Goal: Information Seeking & Learning: Check status

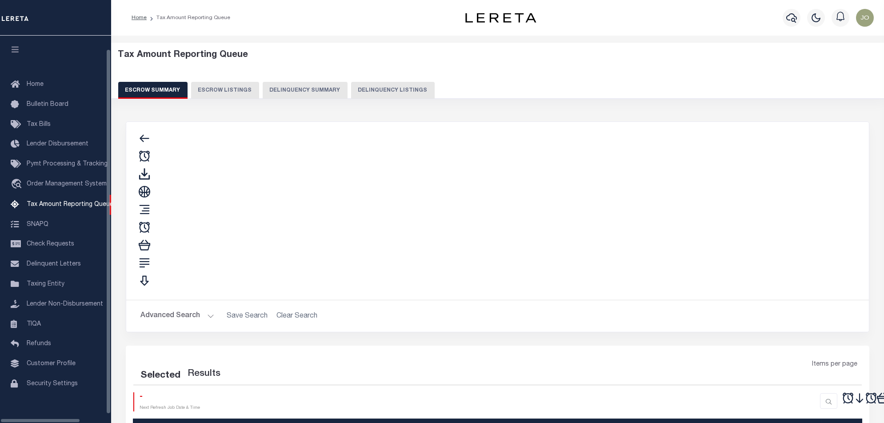
scroll to position [15, 0]
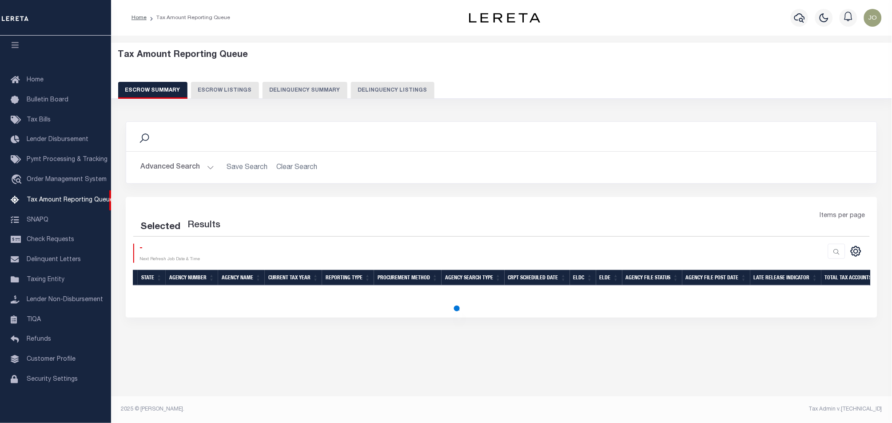
click at [324, 94] on button "Delinquency Summary" at bounding box center [305, 90] width 85 height 17
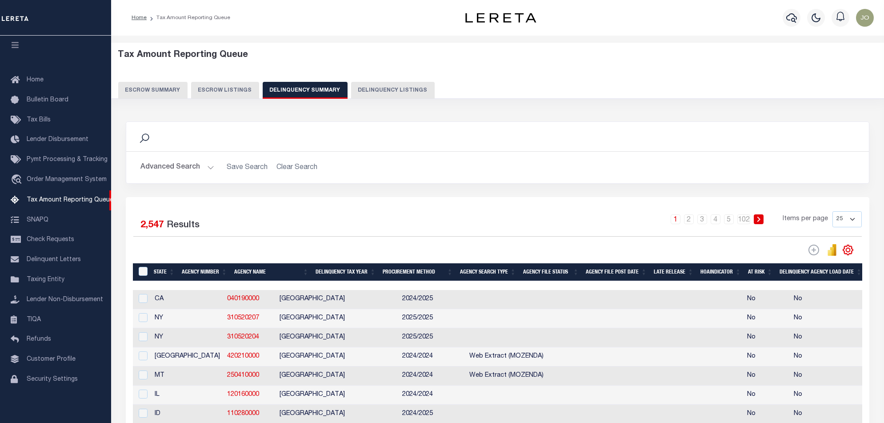
click at [185, 166] on button "Advanced Search" at bounding box center [177, 167] width 74 height 17
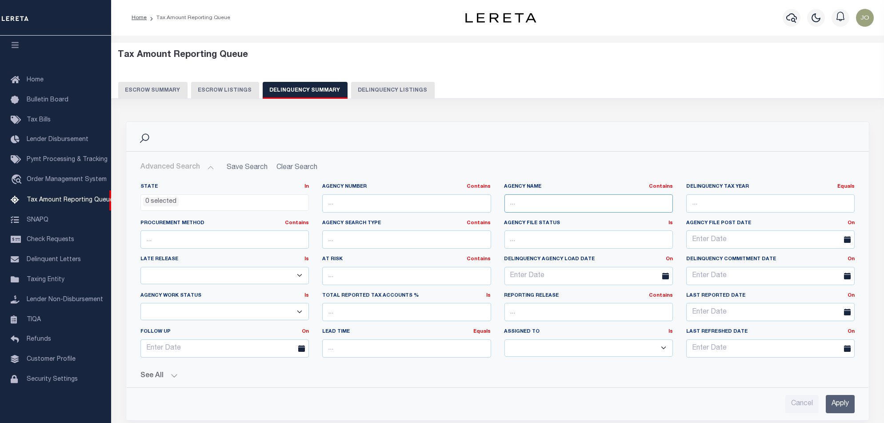
click at [571, 198] on input "text" at bounding box center [588, 203] width 168 height 18
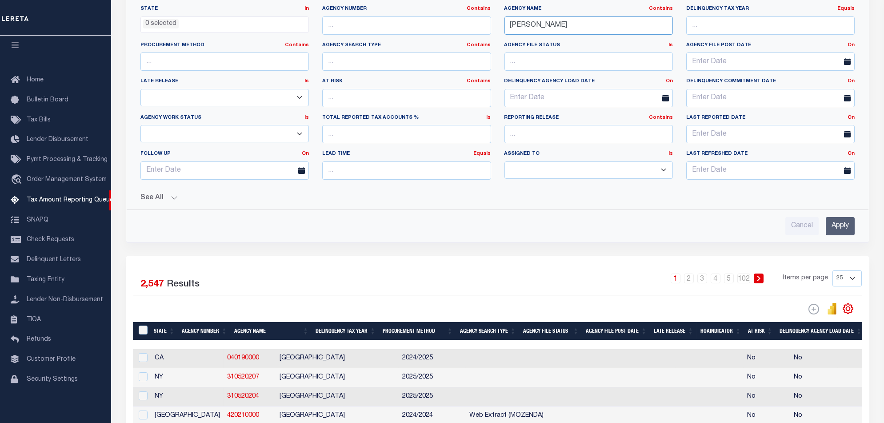
scroll to position [237, 0]
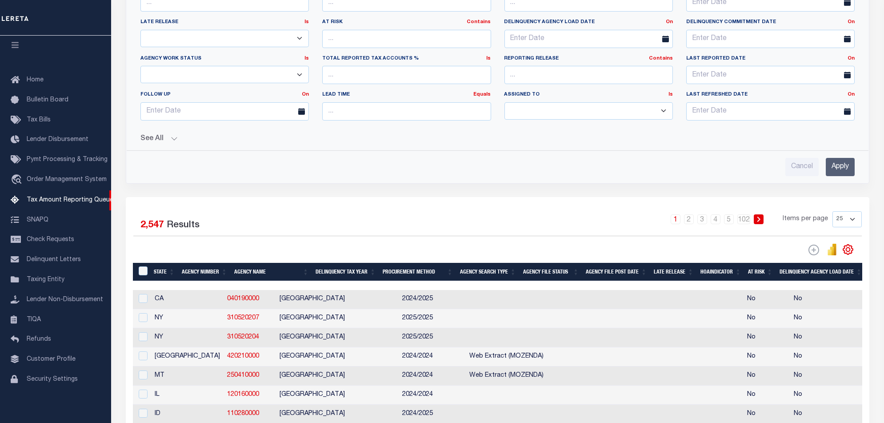
type input "[PERSON_NAME]"
click at [847, 162] on input "Apply" at bounding box center [840, 167] width 29 height 18
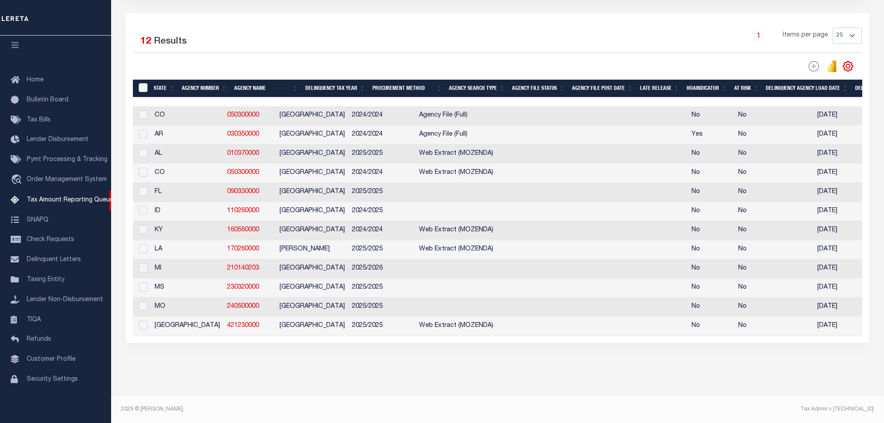
scroll to position [0, 638]
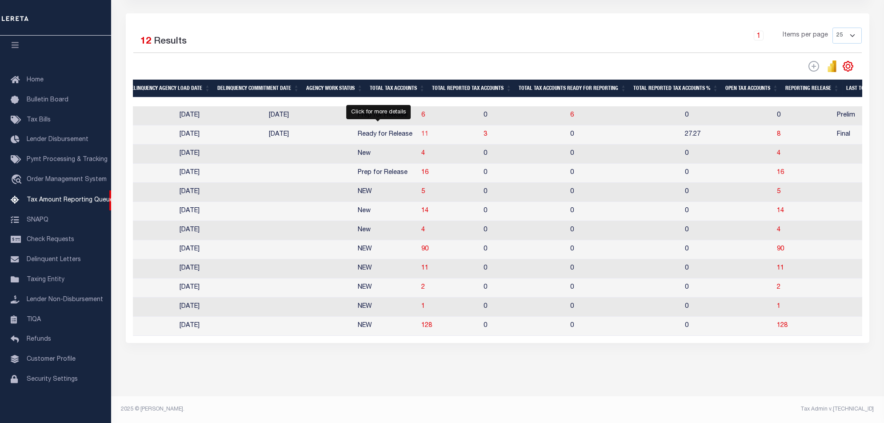
click at [421, 131] on span "11" at bounding box center [424, 134] width 7 height 6
select select "100"
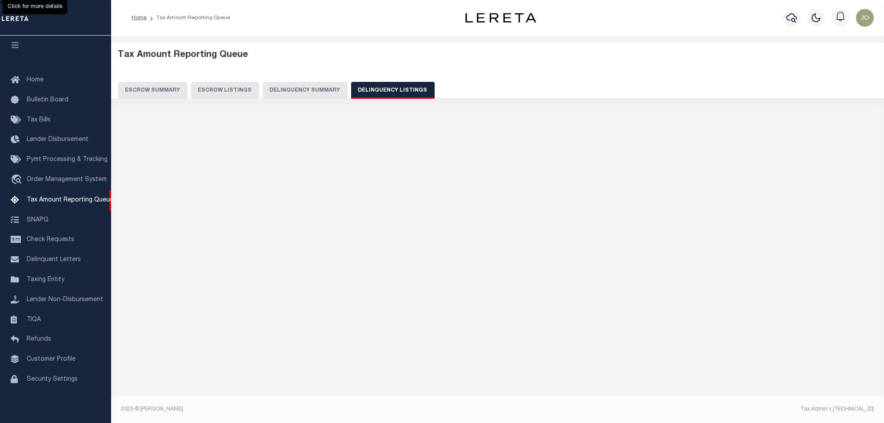
scroll to position [0, 0]
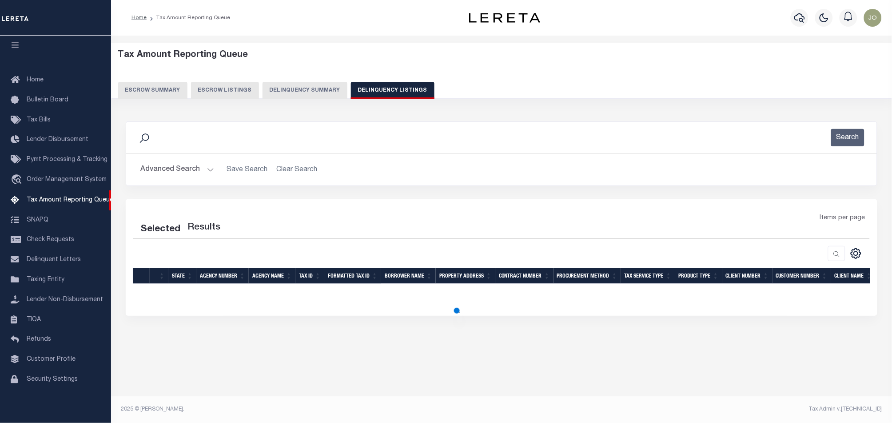
select select "100"
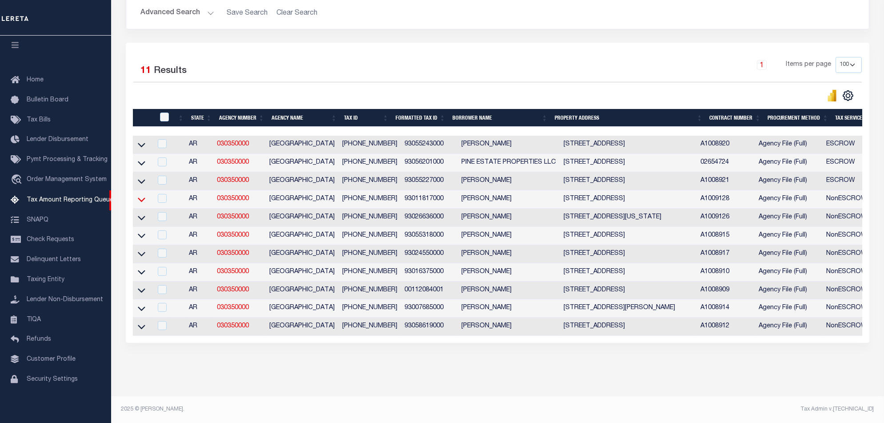
click at [140, 195] on icon at bounding box center [142, 199] width 8 height 9
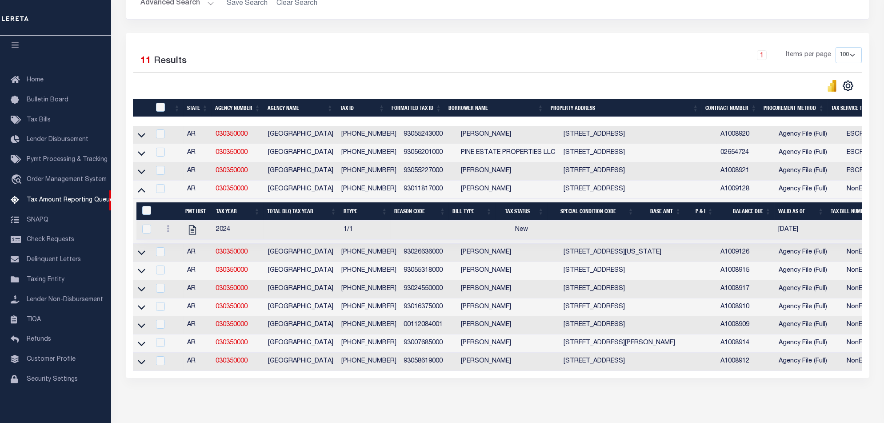
click at [719, 52] on div "1 Items per page 10 25 50 100 500" at bounding box center [590, 58] width 543 height 23
click at [635, 39] on div "Selected 11 Results 1 Items per page 10 25 50 100 500" at bounding box center [497, 205] width 743 height 345
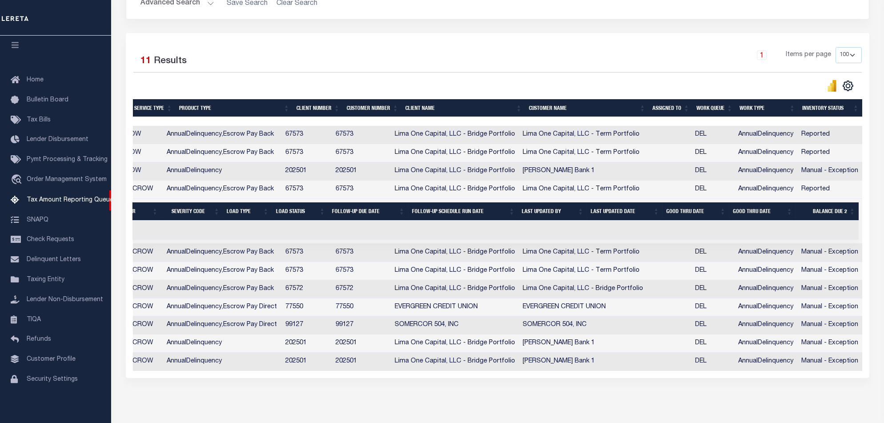
scroll to position [0, 385]
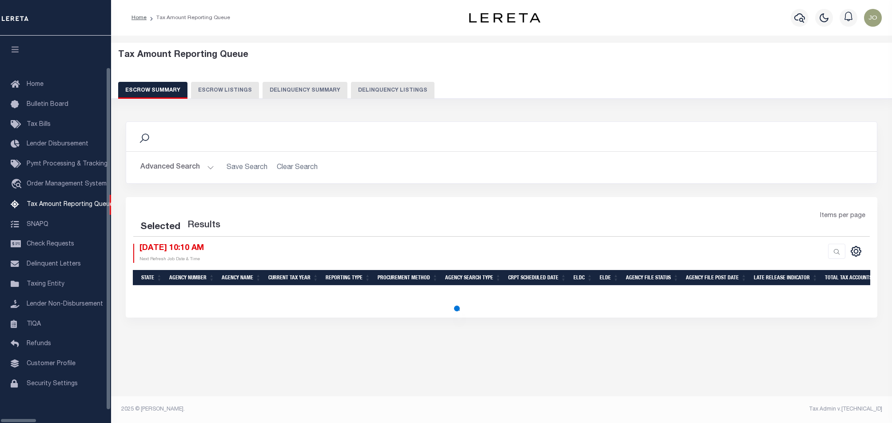
select select "100"
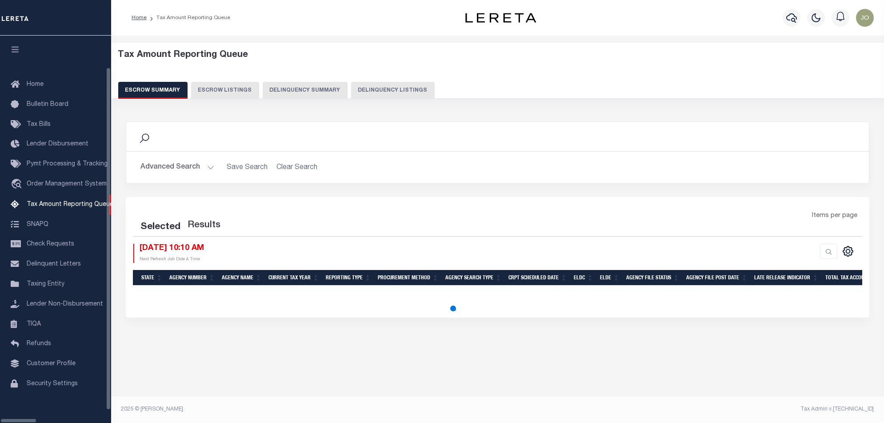
scroll to position [15, 0]
select select "100"
